Goal: Task Accomplishment & Management: Use online tool/utility

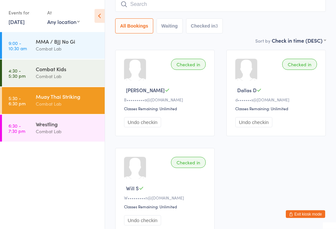
scroll to position [57, 0]
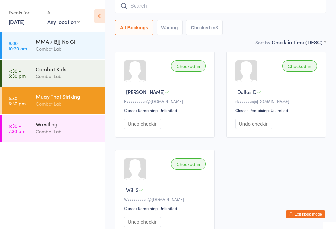
click at [244, 11] on input "search" at bounding box center [220, 5] width 211 height 15
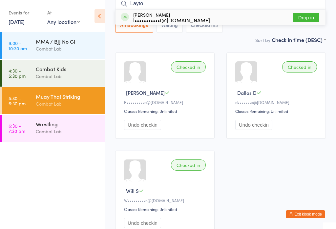
type input "Layto"
click at [310, 16] on button "Drop in" at bounding box center [306, 18] width 26 height 10
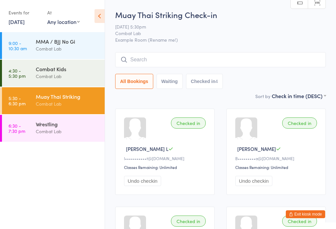
scroll to position [0, 0]
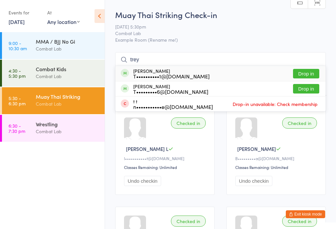
type input "trey"
click at [253, 73] on div "[PERSON_NAME] T••••••••••1@[DOMAIN_NAME] Drop in" at bounding box center [221, 73] width 210 height 15
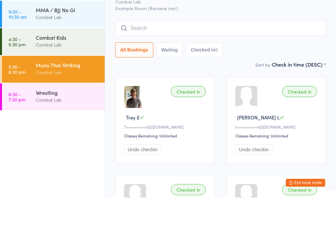
click at [83, 120] on div "Wrestling" at bounding box center [67, 123] width 63 height 7
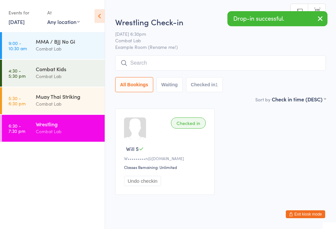
click at [240, 64] on input "search" at bounding box center [220, 62] width 211 height 15
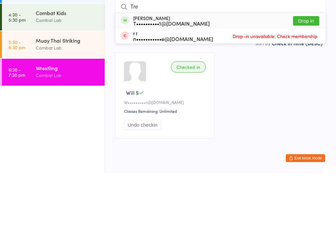
type input "Tre"
click at [246, 69] on div "[PERSON_NAME] T••••••••••1@[DOMAIN_NAME] Drop in" at bounding box center [221, 76] width 210 height 15
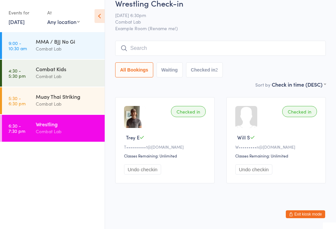
click at [178, 47] on input "search" at bounding box center [220, 48] width 211 height 15
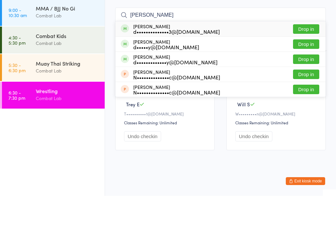
type input "[PERSON_NAME]"
click at [181, 62] on div "d••••••••••••••3@[DOMAIN_NAME]" at bounding box center [176, 64] width 87 height 5
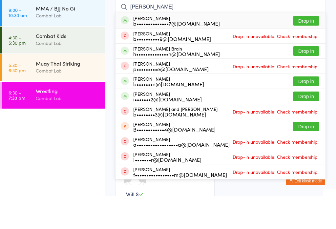
type input "[PERSON_NAME]"
click at [309, 49] on button "Drop in" at bounding box center [306, 54] width 26 height 10
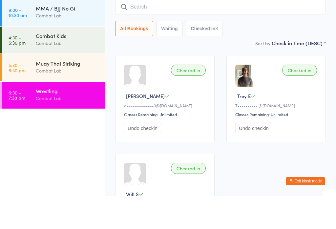
scroll to position [53, 0]
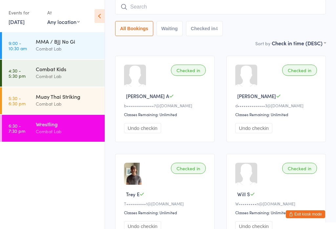
click at [301, 224] on div "Checked in Will S W•••••••••n@[DOMAIN_NAME] Classes Remaining: Unlimited Undo c…" at bounding box center [276, 197] width 99 height 86
click at [301, 215] on button "Exit kiosk mode" at bounding box center [305, 214] width 39 height 8
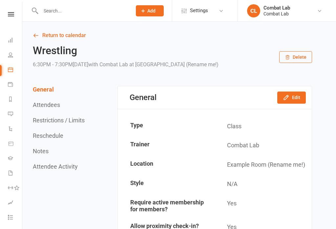
click at [150, 13] on span "Add" at bounding box center [151, 10] width 8 height 5
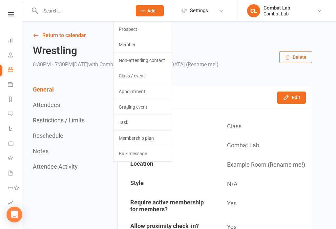
click at [138, 33] on link "Prospect" at bounding box center [143, 29] width 58 height 15
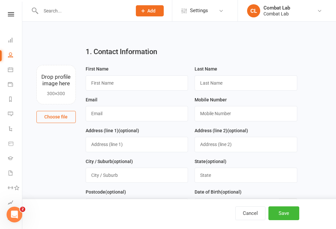
click at [248, 213] on button "Cancel" at bounding box center [250, 213] width 30 height 14
select select "100"
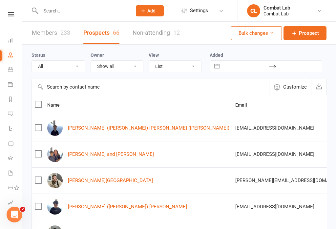
click at [72, 11] on input "text" at bounding box center [83, 10] width 89 height 9
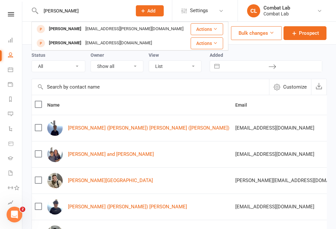
type input "Axel"
click at [102, 42] on div "Axelishere@icloud.com" at bounding box center [118, 43] width 71 height 10
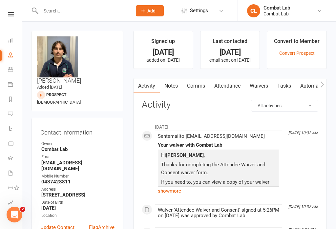
click at [263, 86] on link "Waivers" at bounding box center [259, 85] width 28 height 15
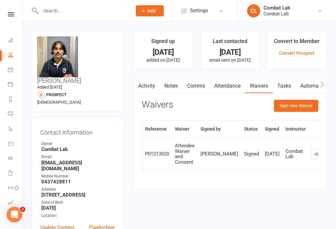
click at [300, 106] on button "Sign new Waiver" at bounding box center [296, 106] width 44 height 12
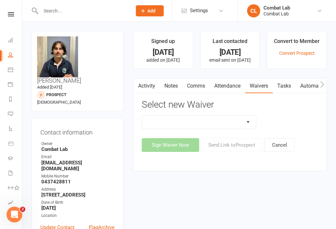
click at [235, 117] on select "Attendee Waiver and Consent Cancellation/suspension New Member Sign Up Payment …" at bounding box center [199, 122] width 114 height 13
select select "12680"
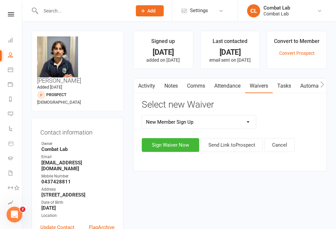
click at [170, 150] on button "Sign Waiver Now" at bounding box center [170, 145] width 57 height 14
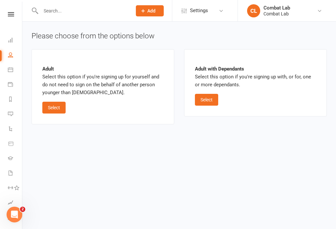
click at [57, 111] on button "Select" at bounding box center [53, 108] width 23 height 12
select select "bank_account"
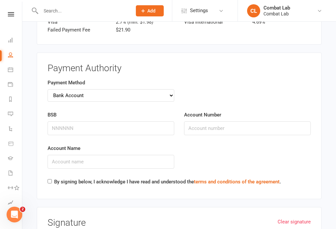
scroll to position [598, 0]
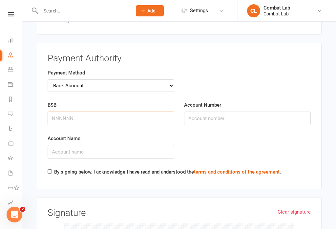
click at [126, 114] on input "BSB" at bounding box center [111, 119] width 127 height 14
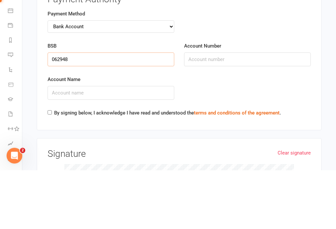
type input "062948"
click at [254, 112] on input "Account Number" at bounding box center [247, 119] width 127 height 14
type input "34221244"
click at [138, 145] on input "Account Name" at bounding box center [111, 152] width 127 height 14
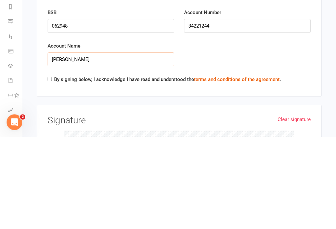
type input "Axel Angelides"
click at [50, 169] on input "By signing below, I acknowledge I have read and understood the terms and condit…" at bounding box center [50, 171] width 4 height 4
checkbox input "true"
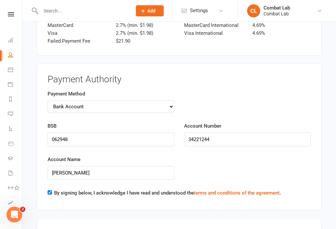
scroll to position [576, 0]
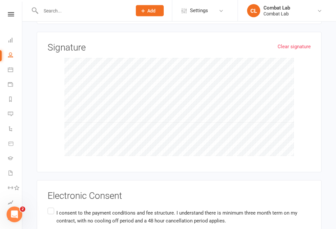
click at [53, 207] on label "I consent to the payment conditions and fee structure. I understand there is mi…" at bounding box center [179, 217] width 263 height 21
click at [52, 207] on input "I consent to the payment conditions and fee structure. I understand there is mi…" at bounding box center [50, 207] width 4 height 0
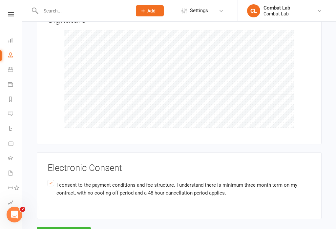
scroll to position [812, 0]
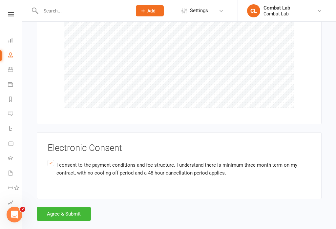
click at [67, 207] on button "Agree & Submit" at bounding box center [64, 214] width 54 height 14
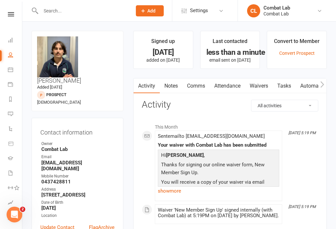
click at [302, 52] on link "Convert Prospect" at bounding box center [296, 53] width 35 height 5
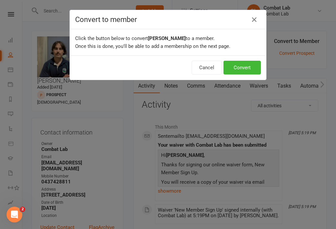
click at [240, 62] on button "Convert" at bounding box center [242, 68] width 37 height 14
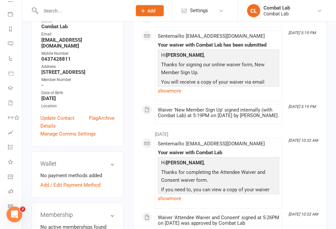
scroll to position [123, 0]
click at [9, 103] on icon at bounding box center [10, 102] width 5 height 5
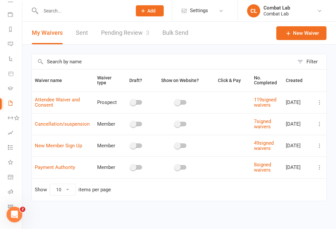
click at [116, 32] on link "Pending Review 3" at bounding box center [125, 33] width 48 height 23
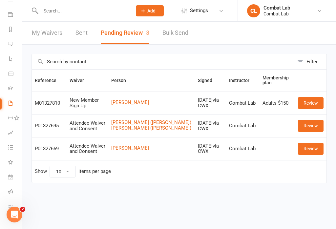
click at [312, 104] on link "Review" at bounding box center [311, 103] width 26 height 12
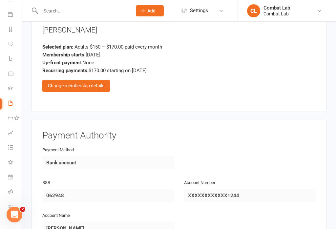
scroll to position [313, 0]
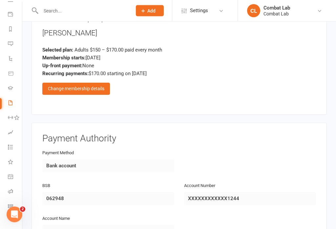
click at [95, 86] on div "Change membership details" at bounding box center [76, 89] width 68 height 12
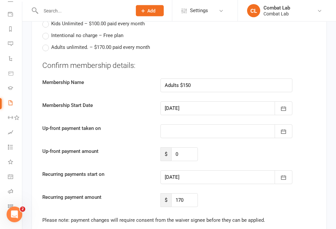
scroll to position [369, 0]
click at [267, 85] on input "Adults $150" at bounding box center [227, 85] width 132 height 14
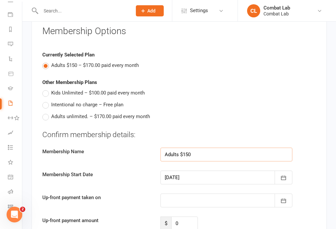
scroll to position [298, 0]
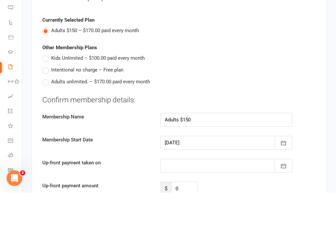
click at [122, 114] on span "Adults unlimited. – $170.00 paid every month" at bounding box center [100, 117] width 99 height 7
click at [47, 114] on input "Adults unlimited. – $170.00 paid every month" at bounding box center [44, 114] width 4 height 0
type input "Adults unlimited."
type input "170"
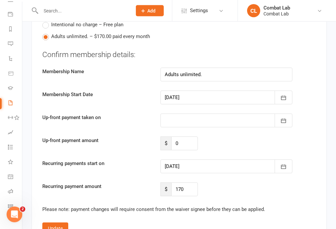
scroll to position [380, 0]
click at [285, 118] on icon "button" at bounding box center [283, 121] width 7 height 7
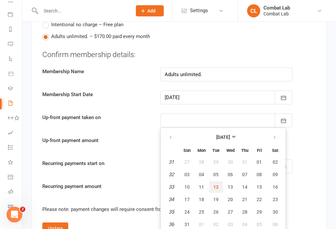
click at [215, 185] on span "12" at bounding box center [215, 186] width 5 height 5
type input "12 Aug 2025"
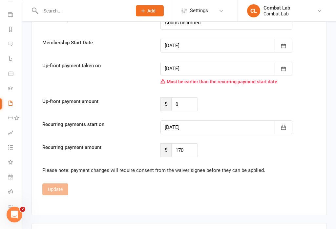
scroll to position [419, 0]
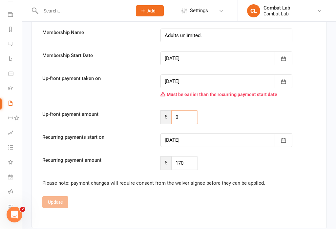
click at [190, 112] on input "0" at bounding box center [184, 117] width 27 height 14
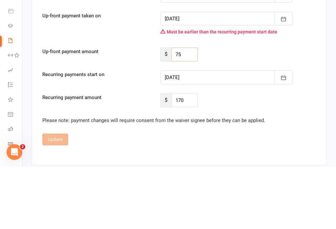
type input "7"
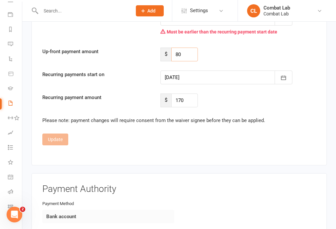
type input "80"
click at [285, 80] on button "button" at bounding box center [284, 78] width 18 height 14
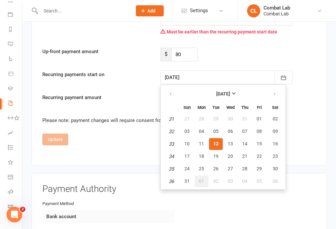
click at [202, 181] on span "01" at bounding box center [201, 181] width 5 height 5
type input "01 Sep 2025"
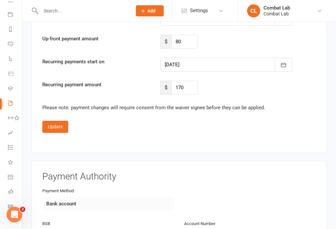
click at [58, 125] on button "Update" at bounding box center [55, 127] width 26 height 12
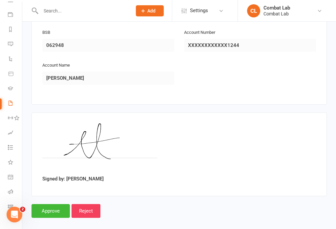
click at [47, 208] on input "Approve" at bounding box center [51, 211] width 38 height 14
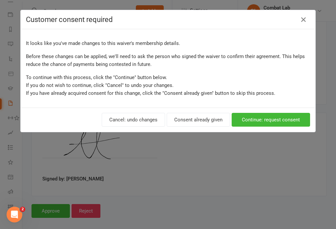
click at [202, 120] on button "Consent already given" at bounding box center [198, 120] width 63 height 14
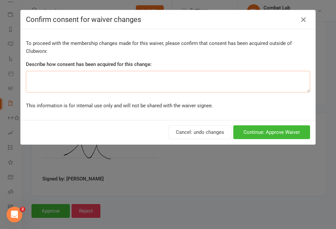
click at [135, 79] on textarea at bounding box center [168, 82] width 284 height 22
type textarea "Verbal"
click at [290, 131] on button "Continue: Approve Waiver" at bounding box center [271, 132] width 77 height 14
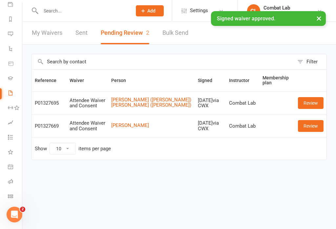
scroll to position [80, 0]
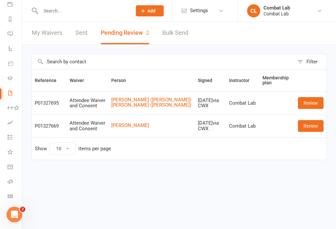
click at [13, 197] on link "Class check-in" at bounding box center [15, 197] width 15 height 15
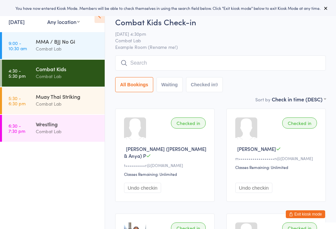
click at [36, 103] on div "Combat Lab" at bounding box center [67, 104] width 63 height 8
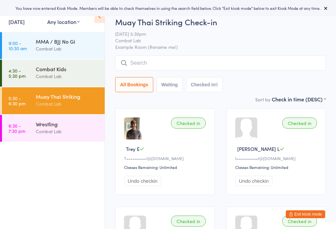
click at [260, 59] on input "search" at bounding box center [220, 62] width 211 height 15
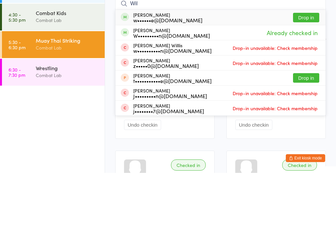
type input "Wil"
click at [303, 69] on button "Drop in" at bounding box center [306, 74] width 26 height 10
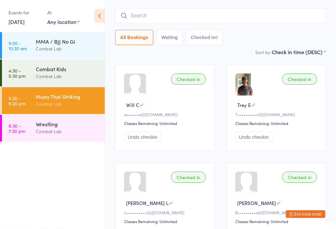
scroll to position [32, 0]
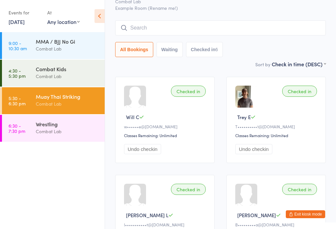
click at [202, 31] on input "search" at bounding box center [220, 27] width 211 height 15
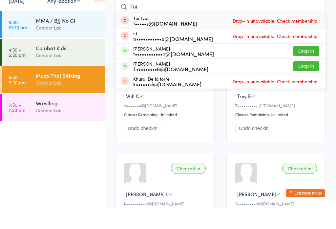
type input "Tor"
click at [311, 67] on button "Drop in" at bounding box center [306, 72] width 26 height 10
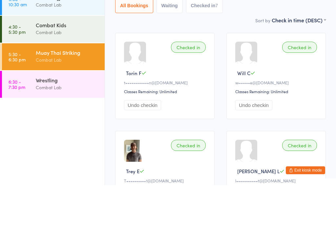
click at [68, 120] on div "Wrestling" at bounding box center [67, 123] width 63 height 7
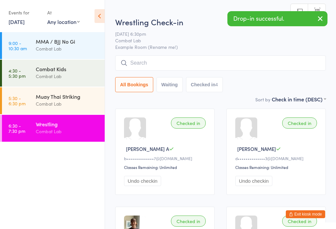
click at [201, 70] on input "search" at bounding box center [220, 62] width 211 height 15
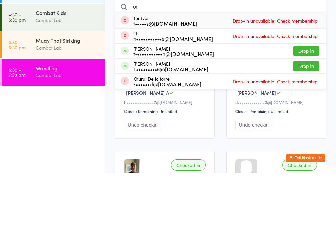
type input "Tor"
click at [314, 102] on button "Drop in" at bounding box center [306, 107] width 26 height 10
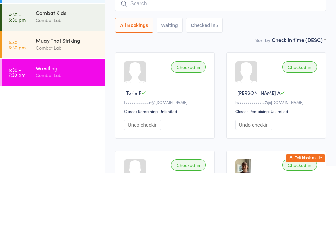
click at [60, 93] on div "Muay Thai Striking" at bounding box center [67, 96] width 63 height 7
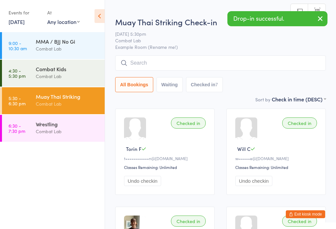
click at [145, 60] on input "search" at bounding box center [220, 62] width 211 height 15
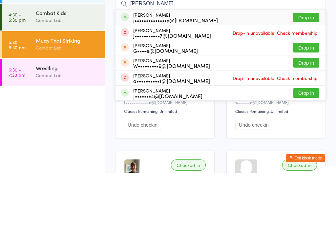
type input "Jay"
click at [307, 99] on button "Drop in" at bounding box center [306, 104] width 26 height 10
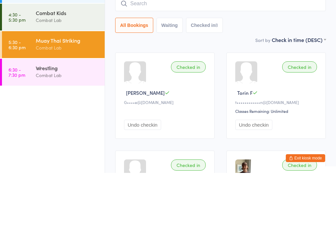
click at [247, 74] on div "All Bookings Waiting Checked in 8" at bounding box center [220, 81] width 211 height 15
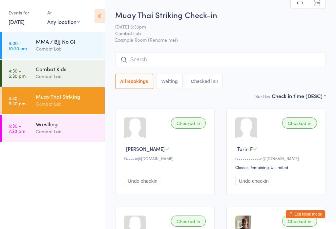
click at [205, 59] on input "search" at bounding box center [220, 59] width 211 height 15
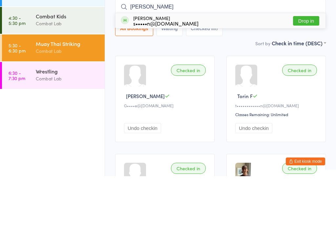
type input "Gregg"
click at [307, 69] on button "Drop in" at bounding box center [306, 74] width 26 height 10
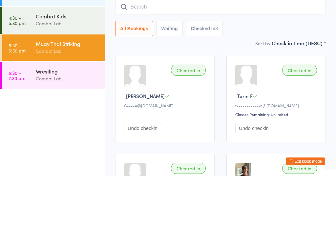
scroll to position [53, 0]
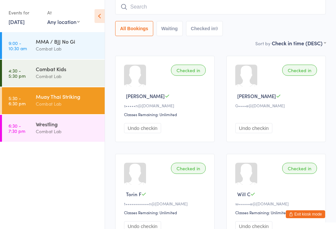
click at [221, 9] on input "search" at bounding box center [220, 6] width 211 height 15
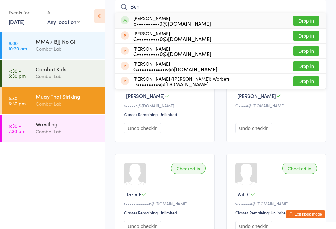
type input "Ben"
click at [301, 20] on button "Drop in" at bounding box center [306, 21] width 26 height 10
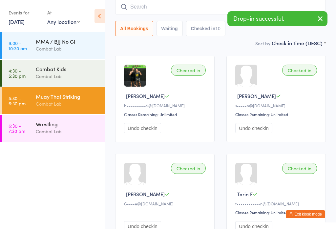
click at [178, 14] on input "search" at bounding box center [220, 6] width 211 height 15
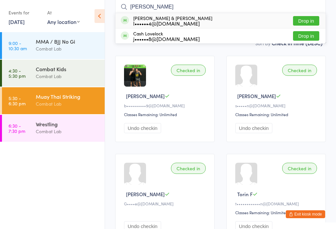
type input "Cass"
click at [312, 19] on button "Drop in" at bounding box center [306, 21] width 26 height 10
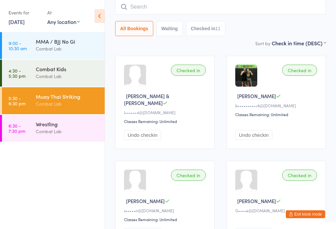
click at [154, 4] on input "search" at bounding box center [220, 6] width 211 height 15
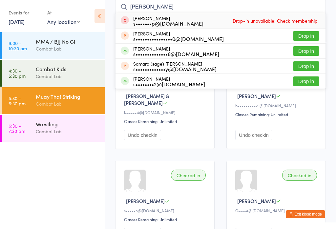
type input "Sam"
click at [312, 50] on button "Drop in" at bounding box center [306, 51] width 26 height 10
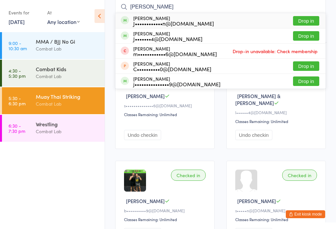
type input "jamie"
click at [309, 19] on button "Drop in" at bounding box center [306, 21] width 26 height 10
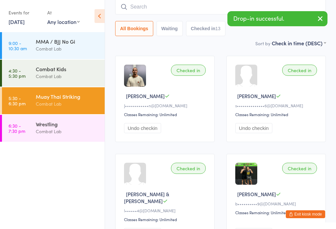
click at [163, 4] on input "search" at bounding box center [220, 6] width 211 height 15
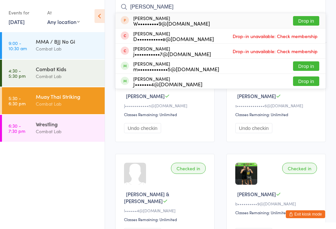
type input "Jake"
click at [308, 65] on button "Drop in" at bounding box center [306, 66] width 26 height 10
